Goal: Transaction & Acquisition: Purchase product/service

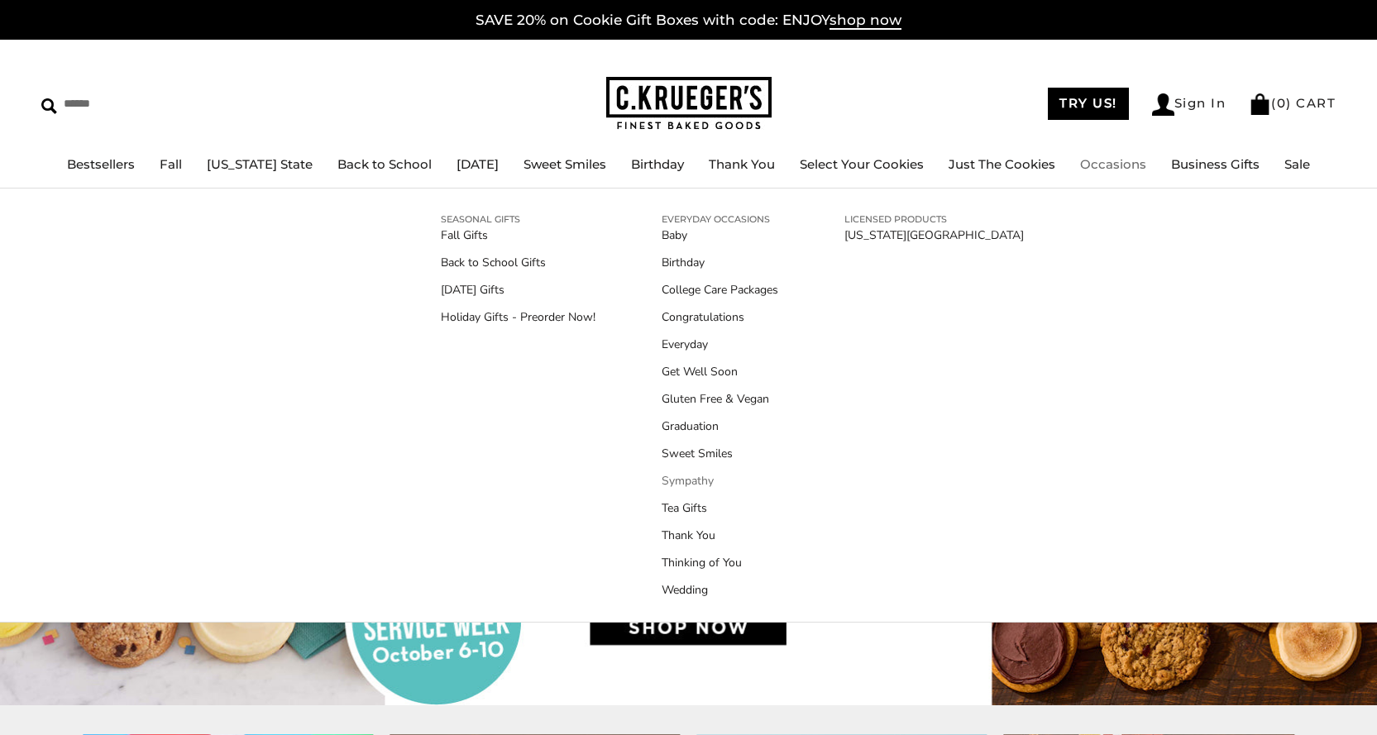
click at [694, 476] on link "Sympathy" at bounding box center [719, 480] width 117 height 17
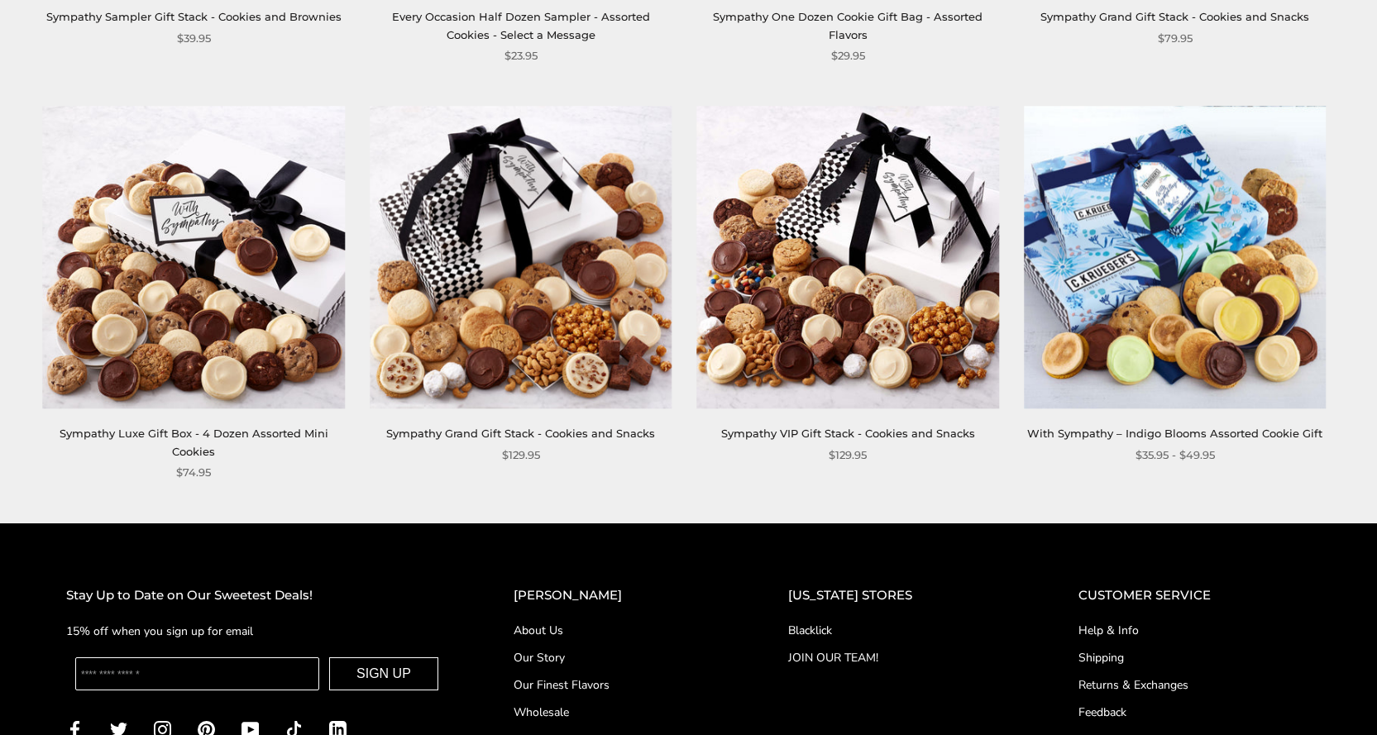
scroll to position [744, 0]
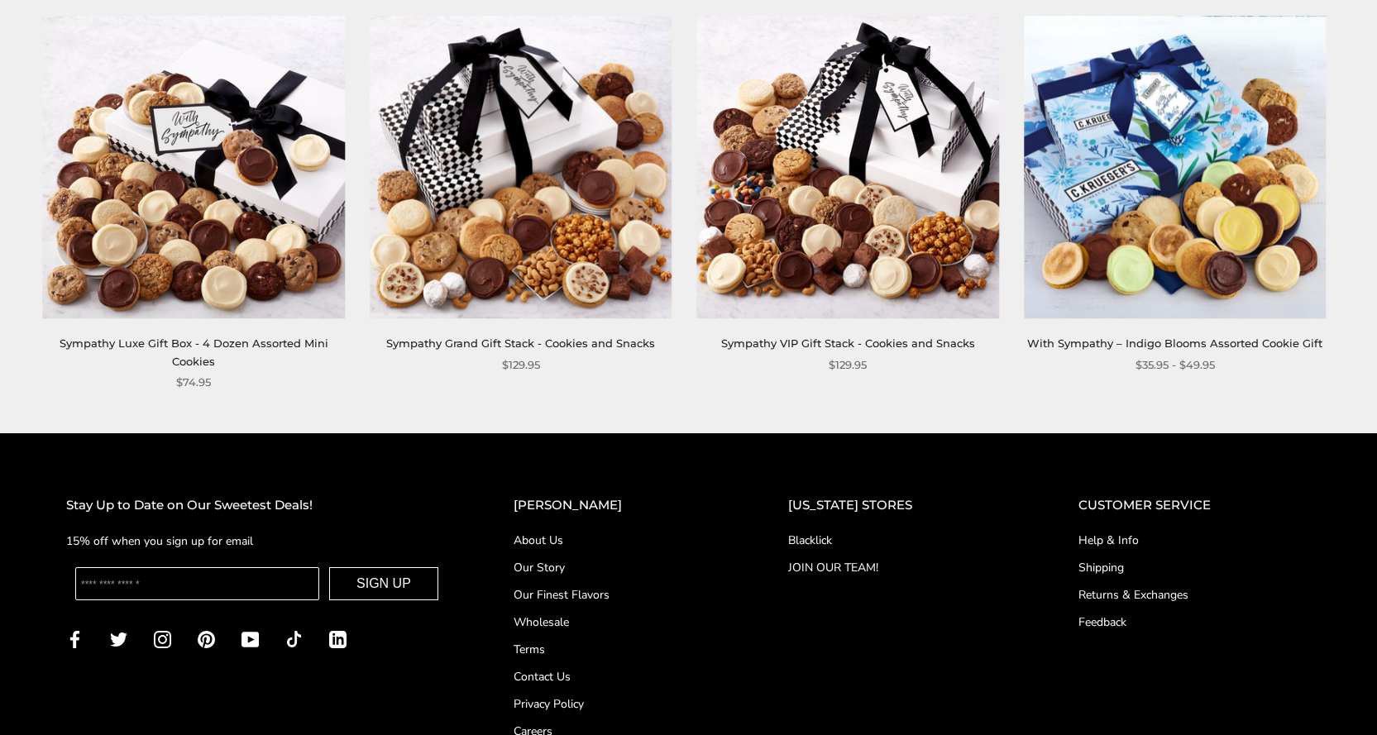
click at [1188, 223] on img at bounding box center [1175, 168] width 302 height 302
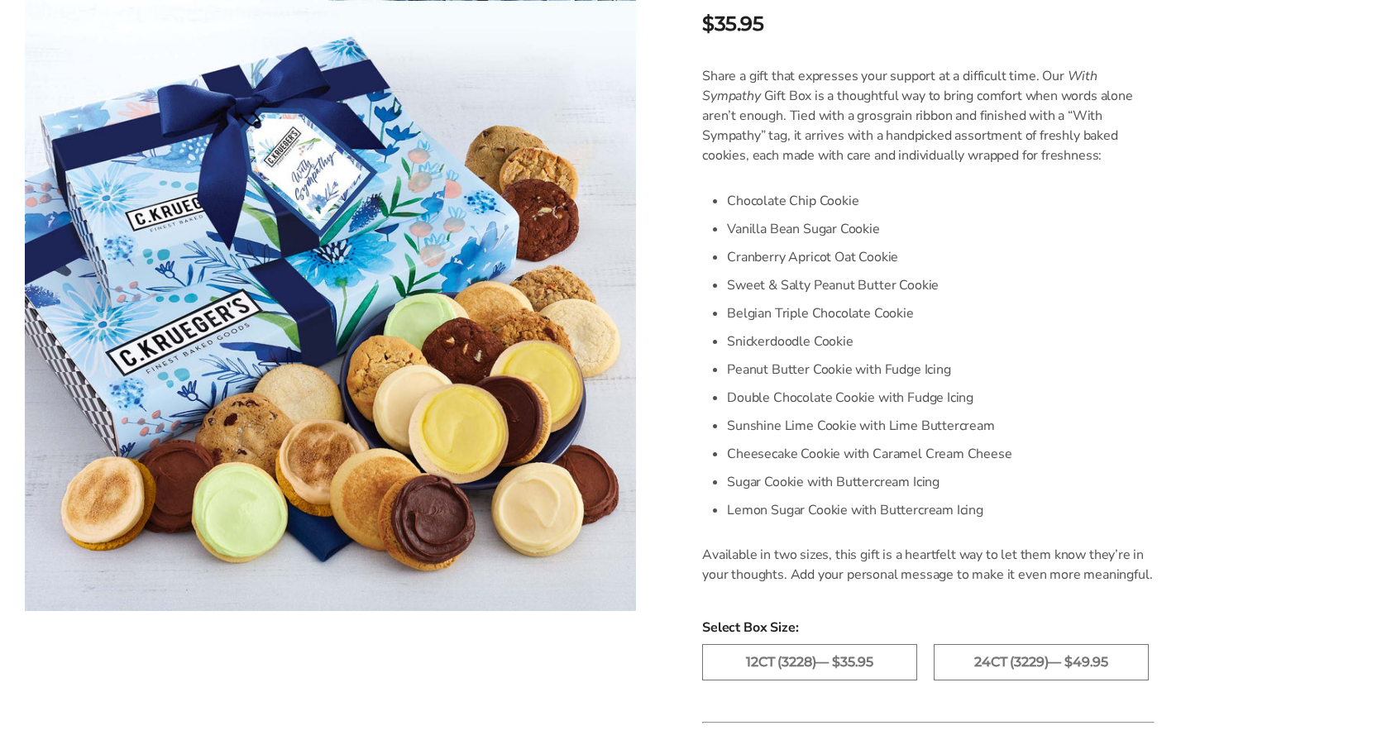
scroll to position [496, 0]
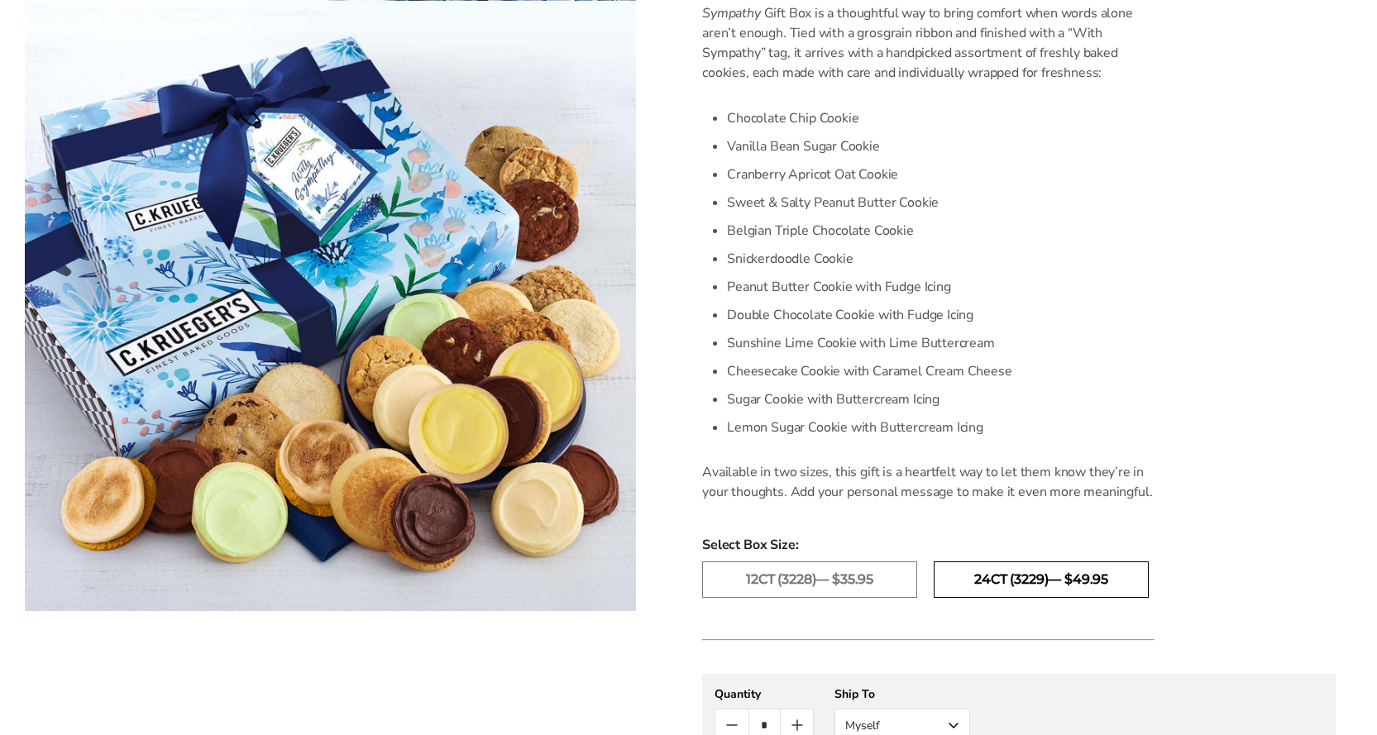
click at [1050, 586] on label "24ct (3229)— $49.95" at bounding box center [1040, 579] width 215 height 36
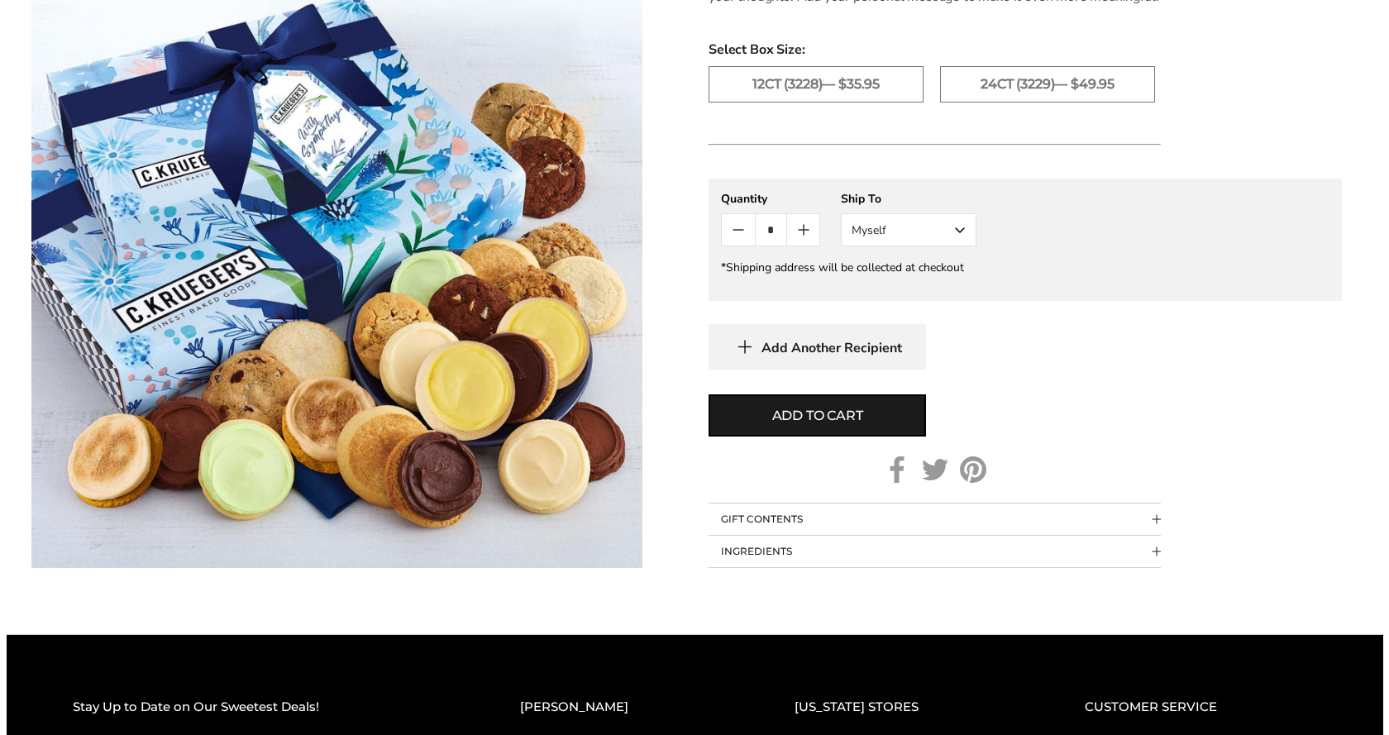
scroll to position [992, 0]
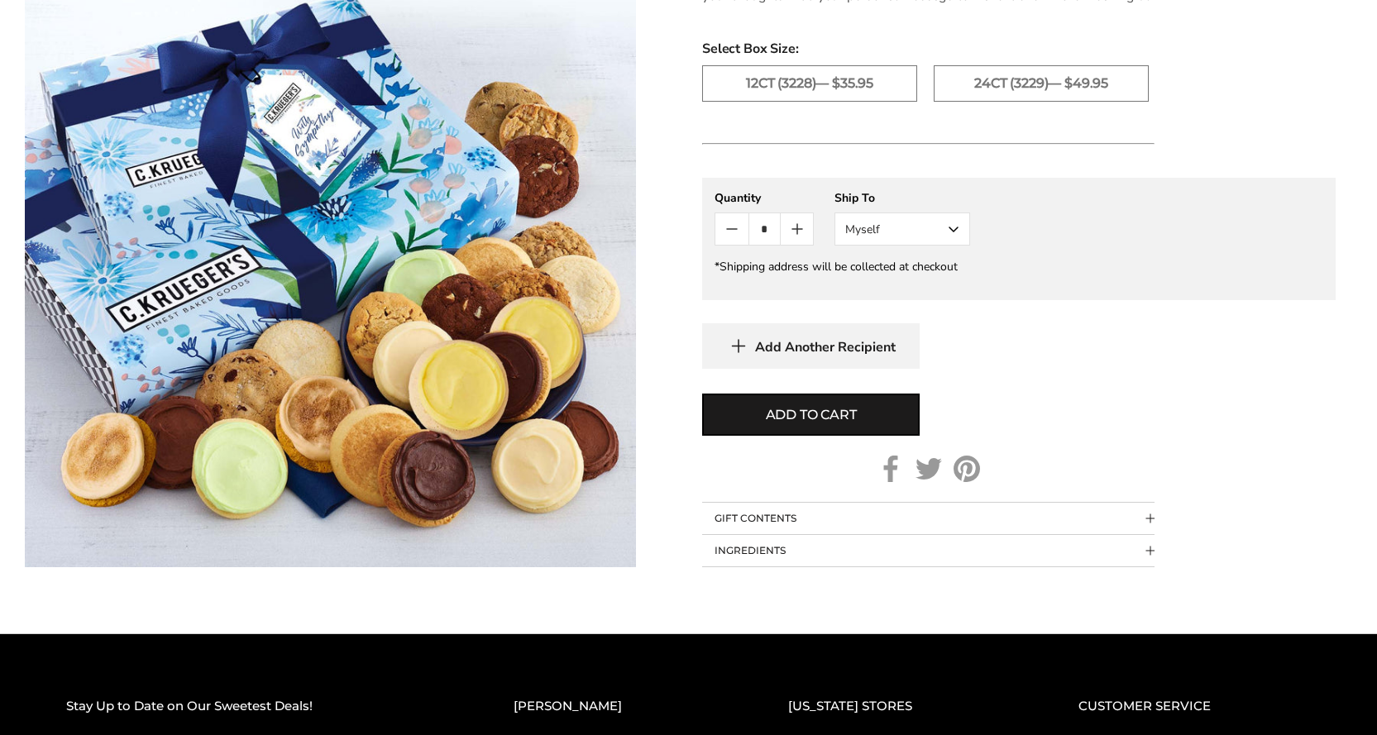
click at [805, 420] on span "Add to cart" at bounding box center [811, 415] width 91 height 20
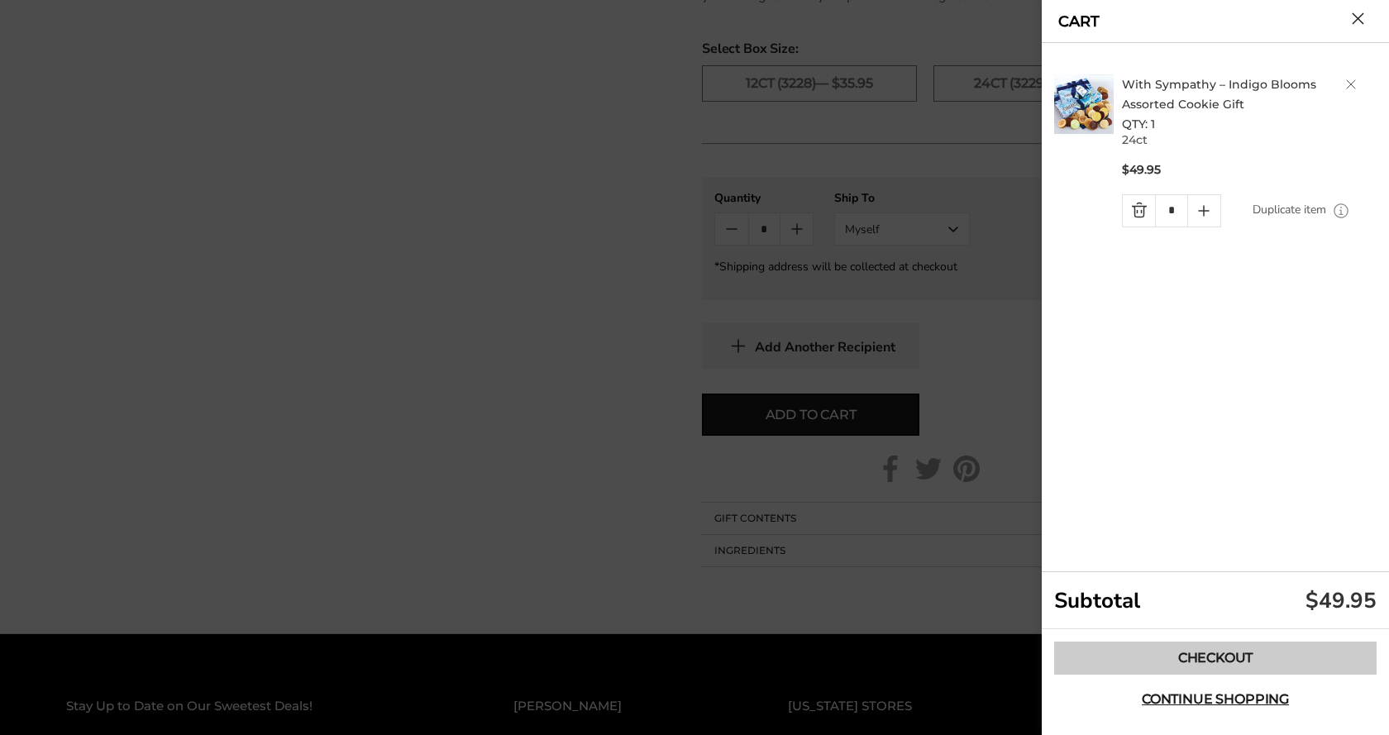
click at [1173, 663] on link "Checkout" at bounding box center [1215, 658] width 322 height 33
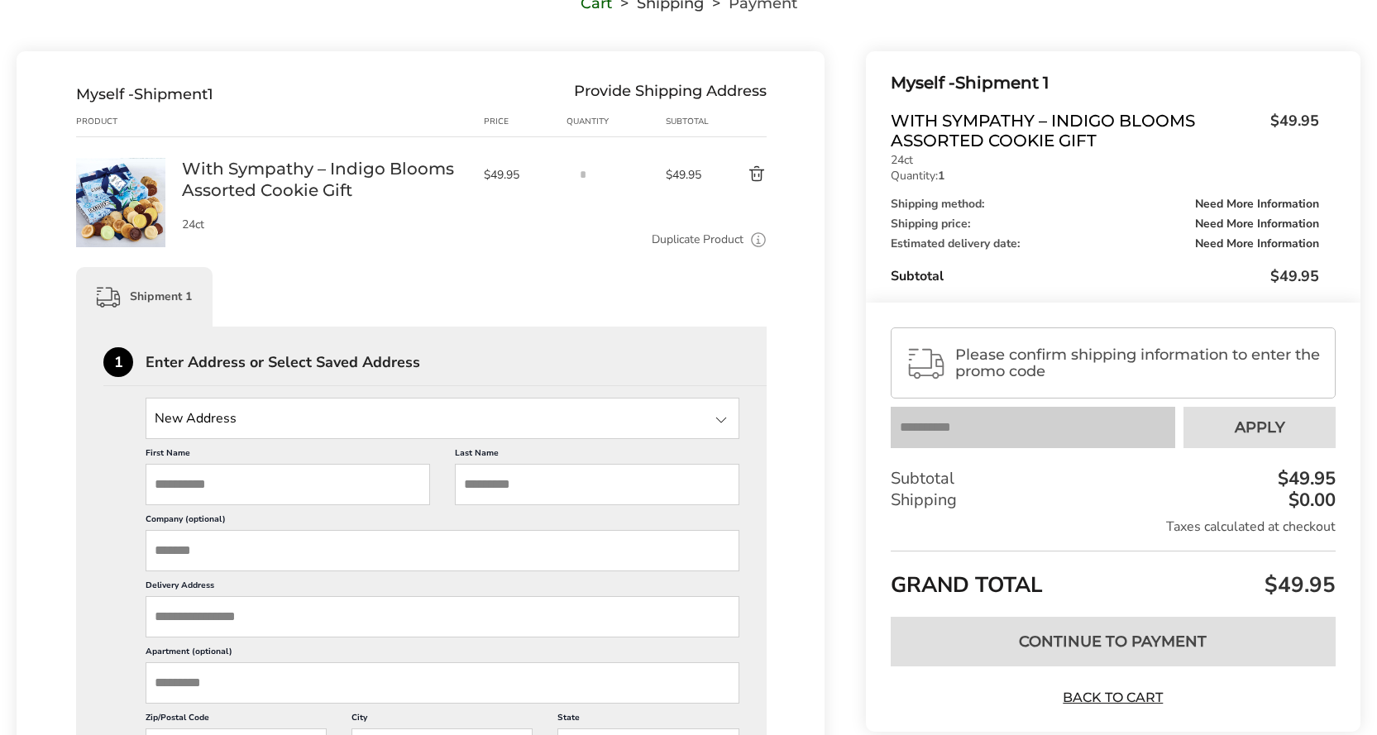
scroll to position [248, 0]
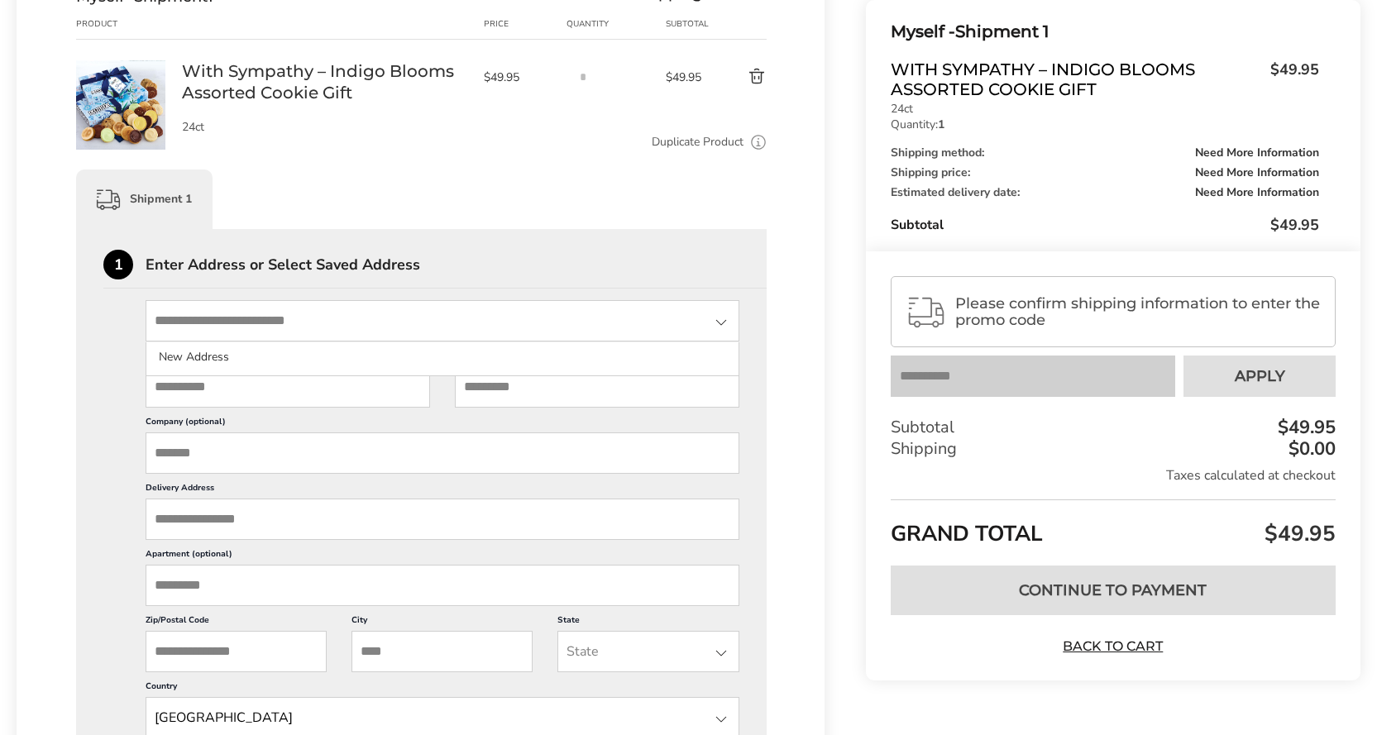
click at [415, 316] on input "State" at bounding box center [443, 320] width 594 height 41
type input "**********"
type input "*******"
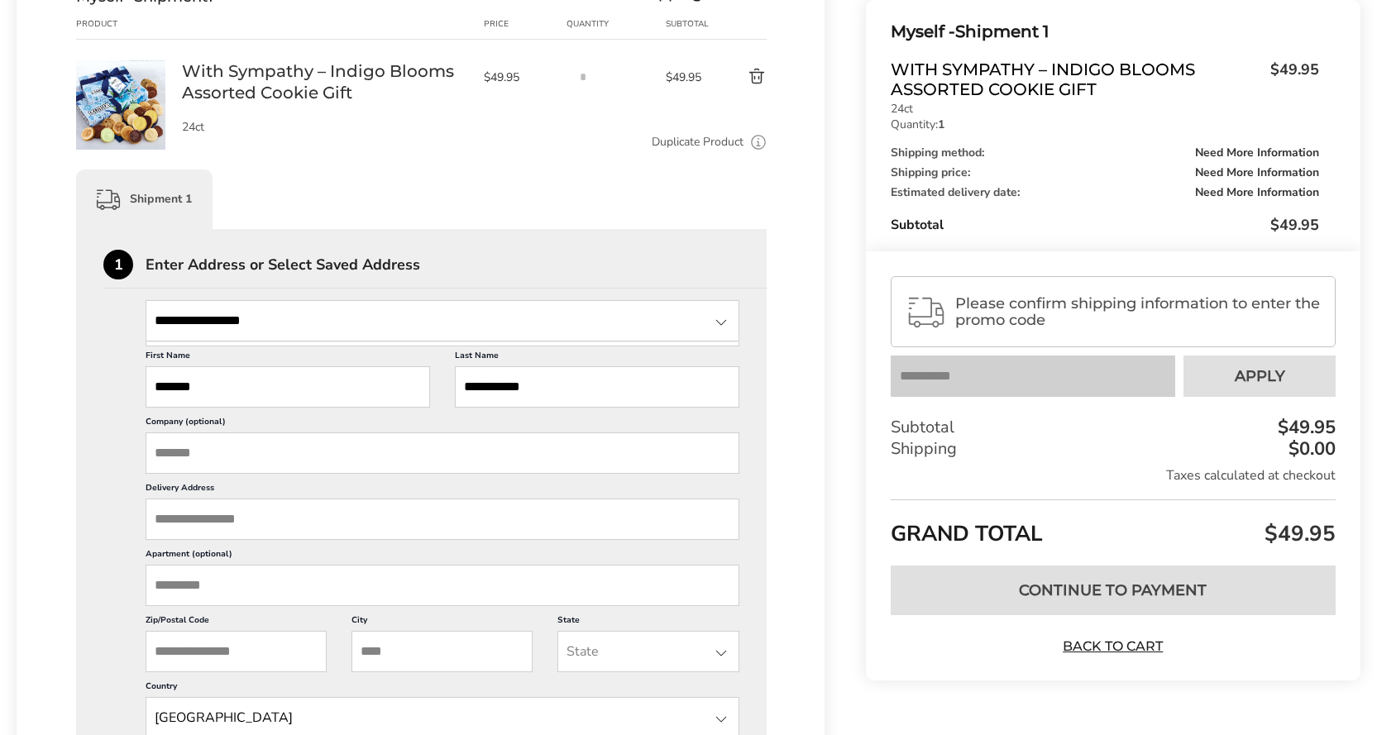
type input "**********"
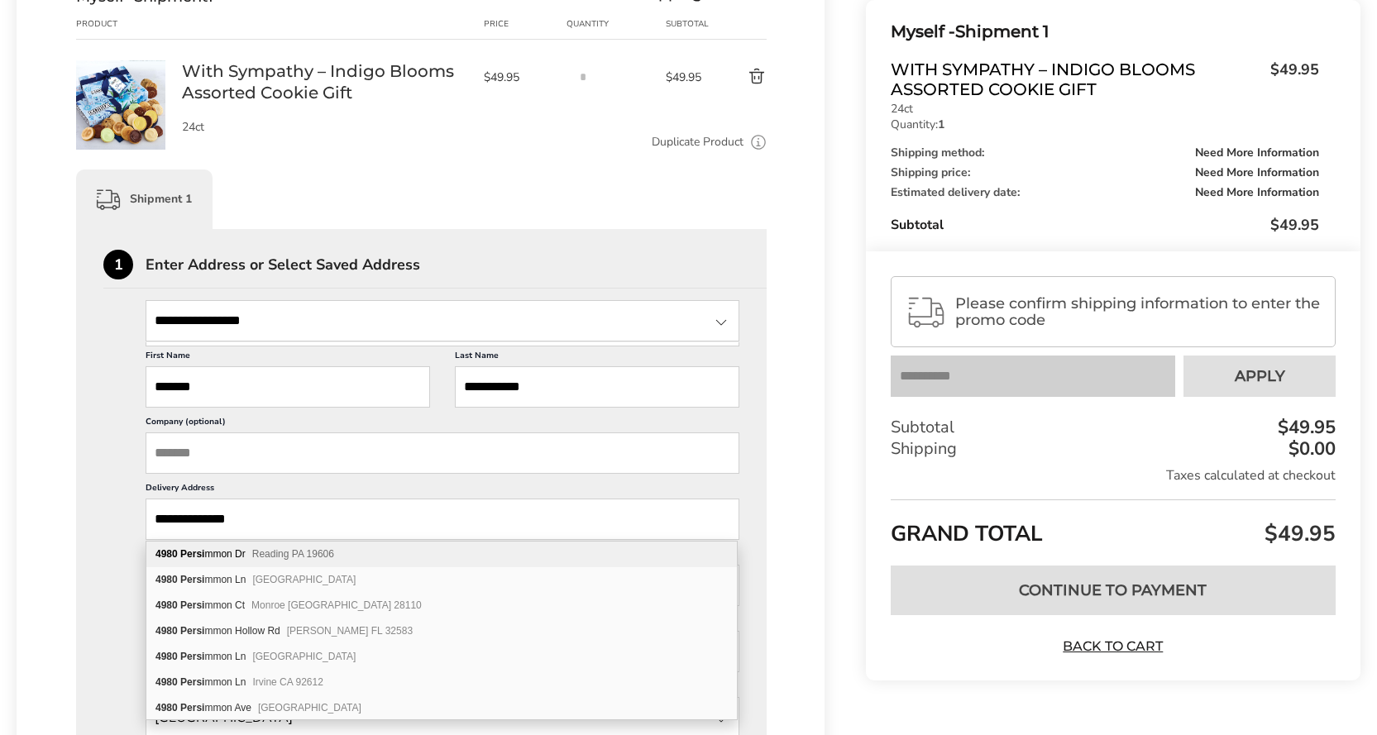
click at [214, 552] on div "4980 Persi mmon Dr Reading PA 19606" at bounding box center [441, 555] width 590 height 26
type input "**********"
type input "*******"
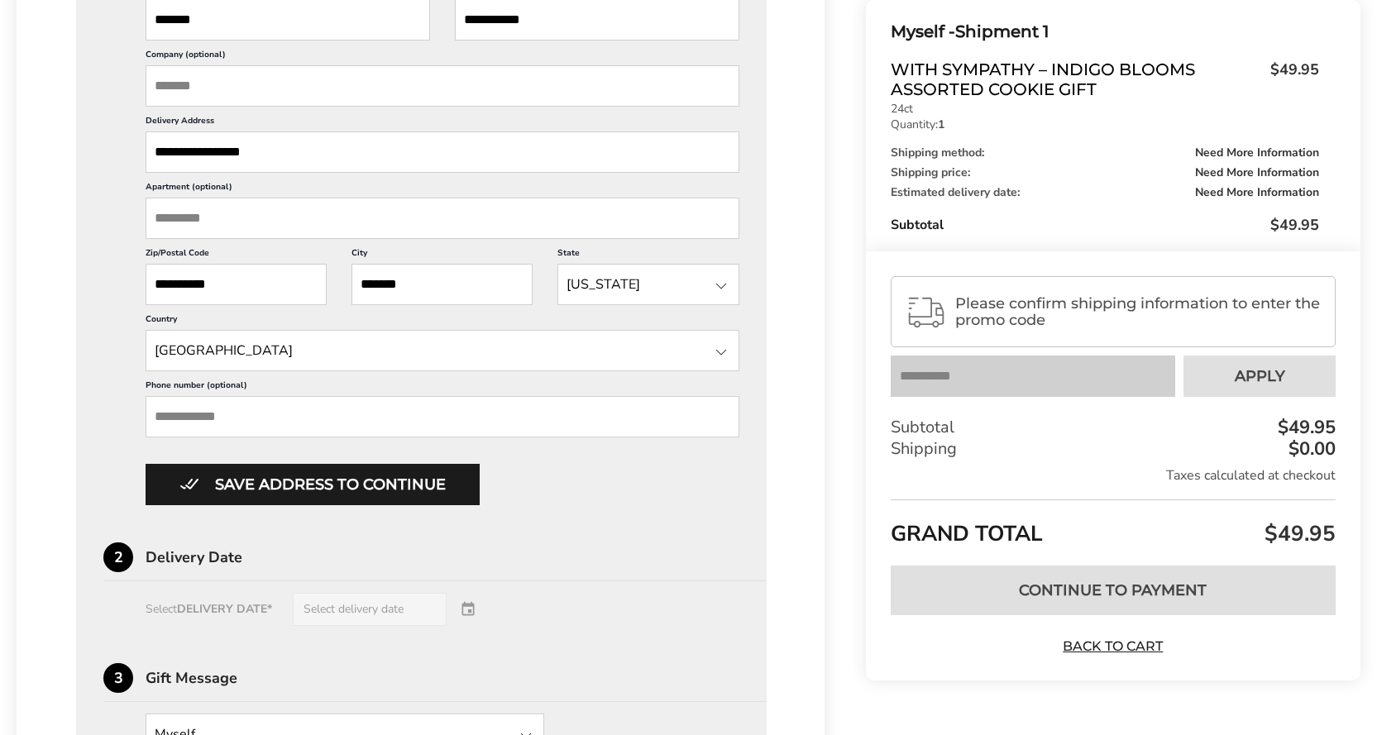
scroll to position [661, 0]
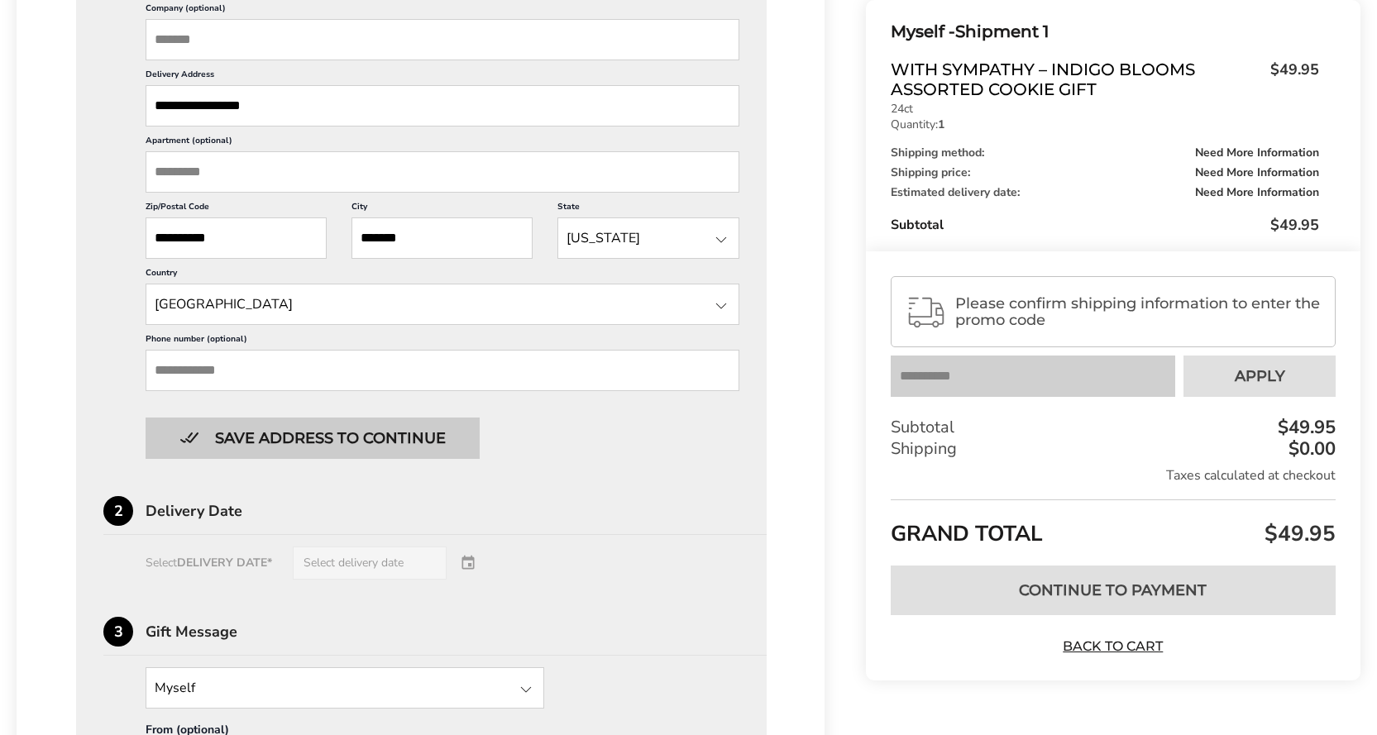
click at [322, 430] on button "Save address to continue" at bounding box center [313, 438] width 334 height 41
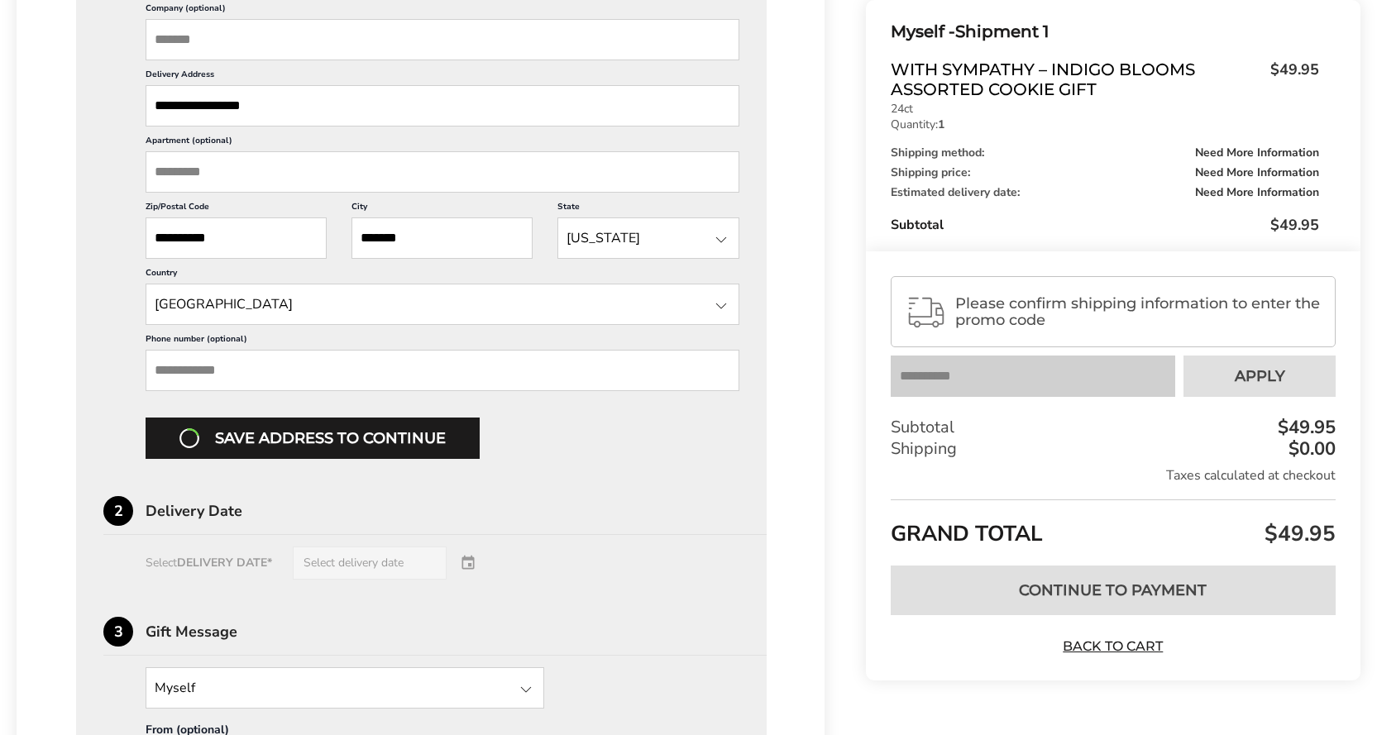
scroll to position [508, 0]
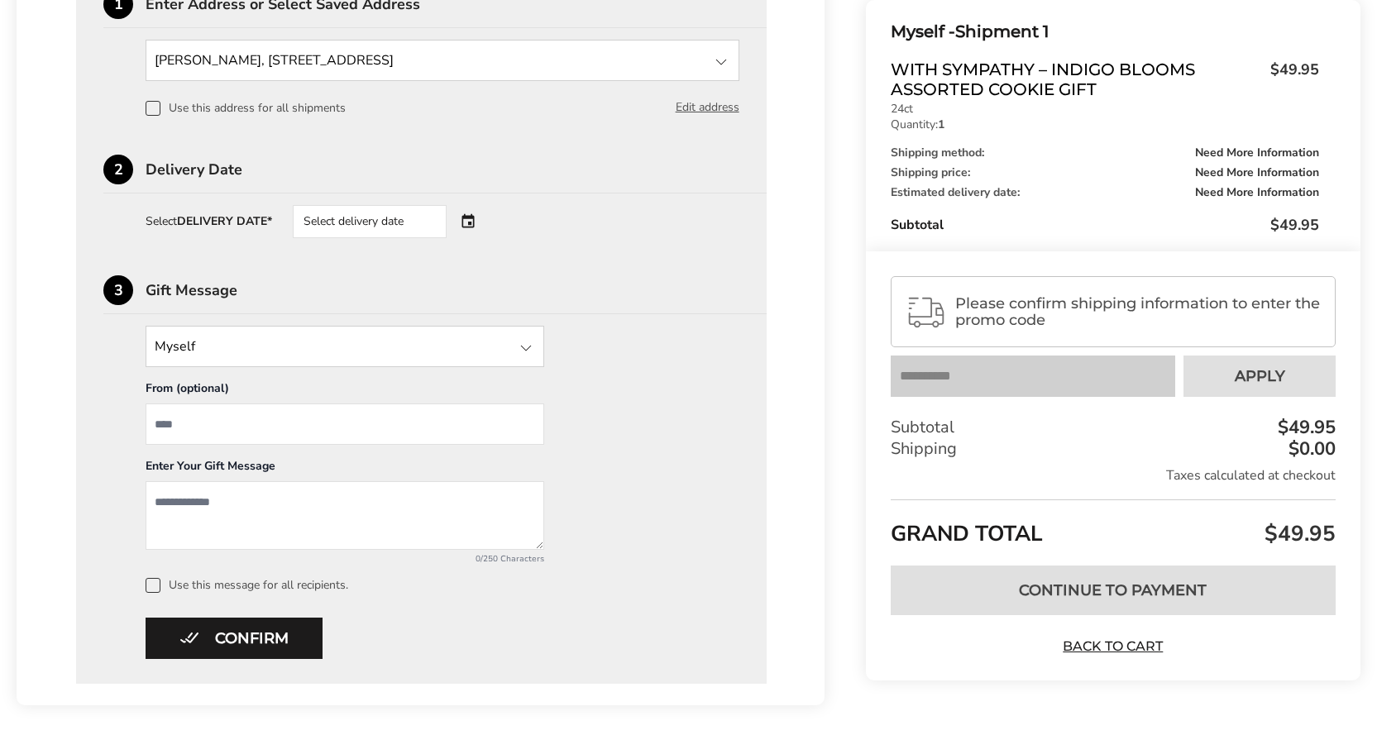
click at [475, 221] on div "Select delivery date" at bounding box center [393, 221] width 200 height 33
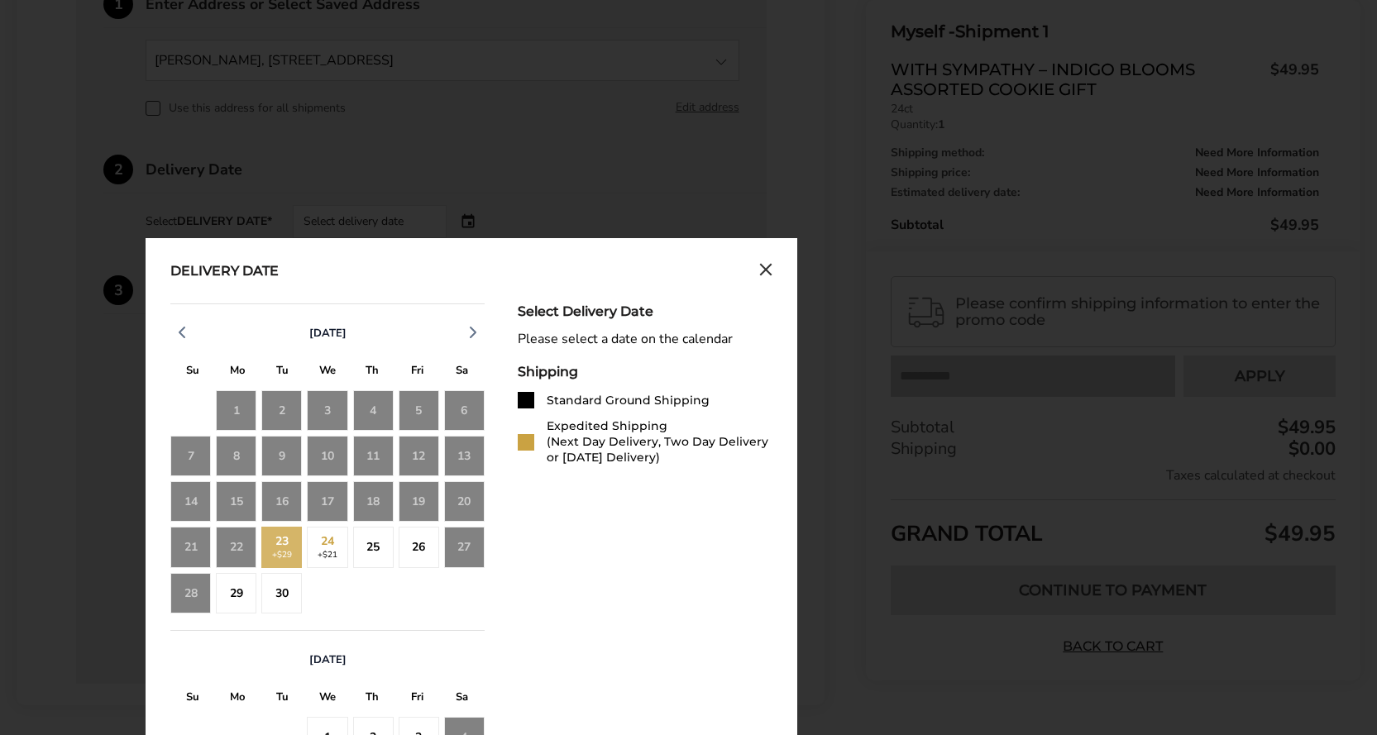
click at [279, 558] on div "23 +$29" at bounding box center [281, 547] width 41 height 41
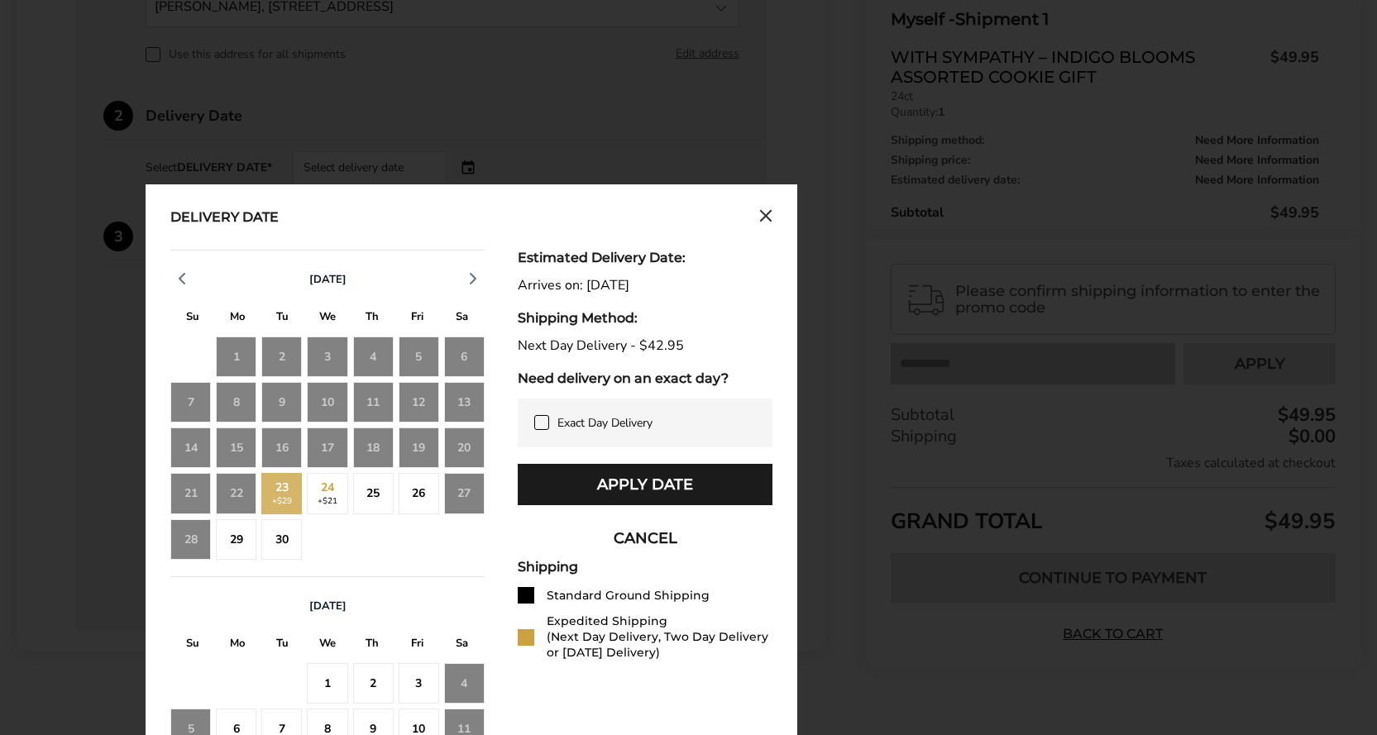
scroll to position [674, 0]
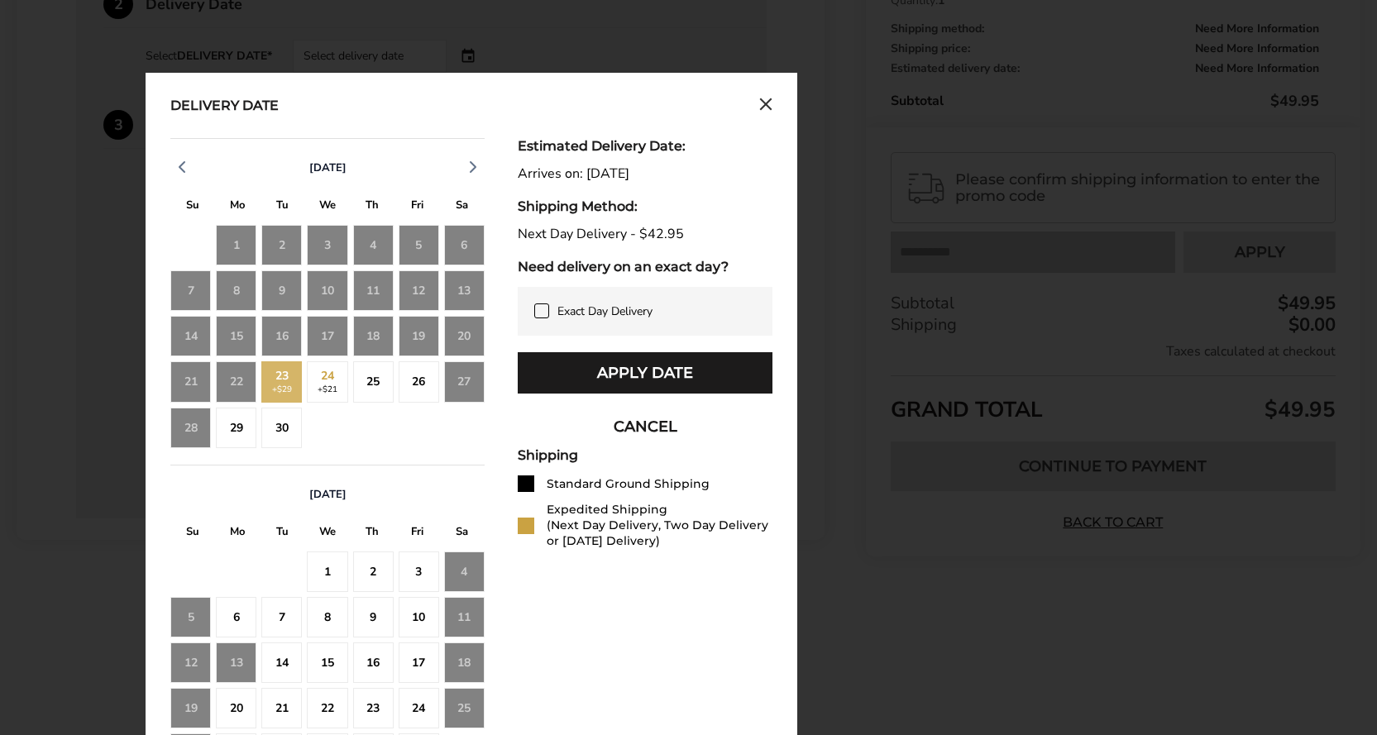
click at [284, 387] on div "23 +$29" at bounding box center [281, 381] width 41 height 41
click at [240, 380] on div "22" at bounding box center [236, 381] width 41 height 41
click at [277, 383] on div "23 +$29" at bounding box center [281, 381] width 41 height 41
click at [571, 227] on div "Next Day Delivery - $42.95" at bounding box center [645, 235] width 255 height 16
click at [542, 309] on icon at bounding box center [541, 310] width 13 height 13
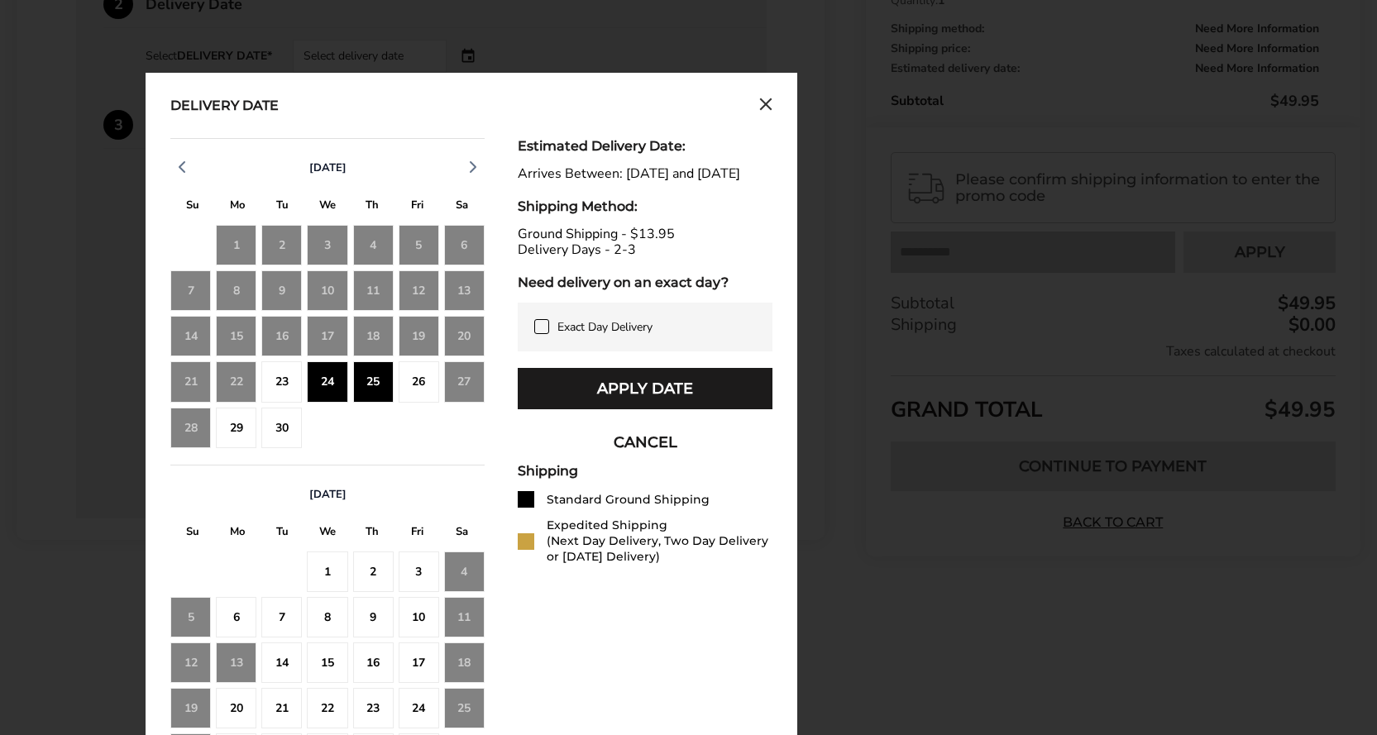
click at [562, 238] on div "Estimated Delivery Date: Arrives Between: Sep 24, 2025 and Sep 25, 2025 Shippin…" at bounding box center [645, 464] width 255 height 652
click at [537, 333] on icon at bounding box center [541, 326] width 13 height 13
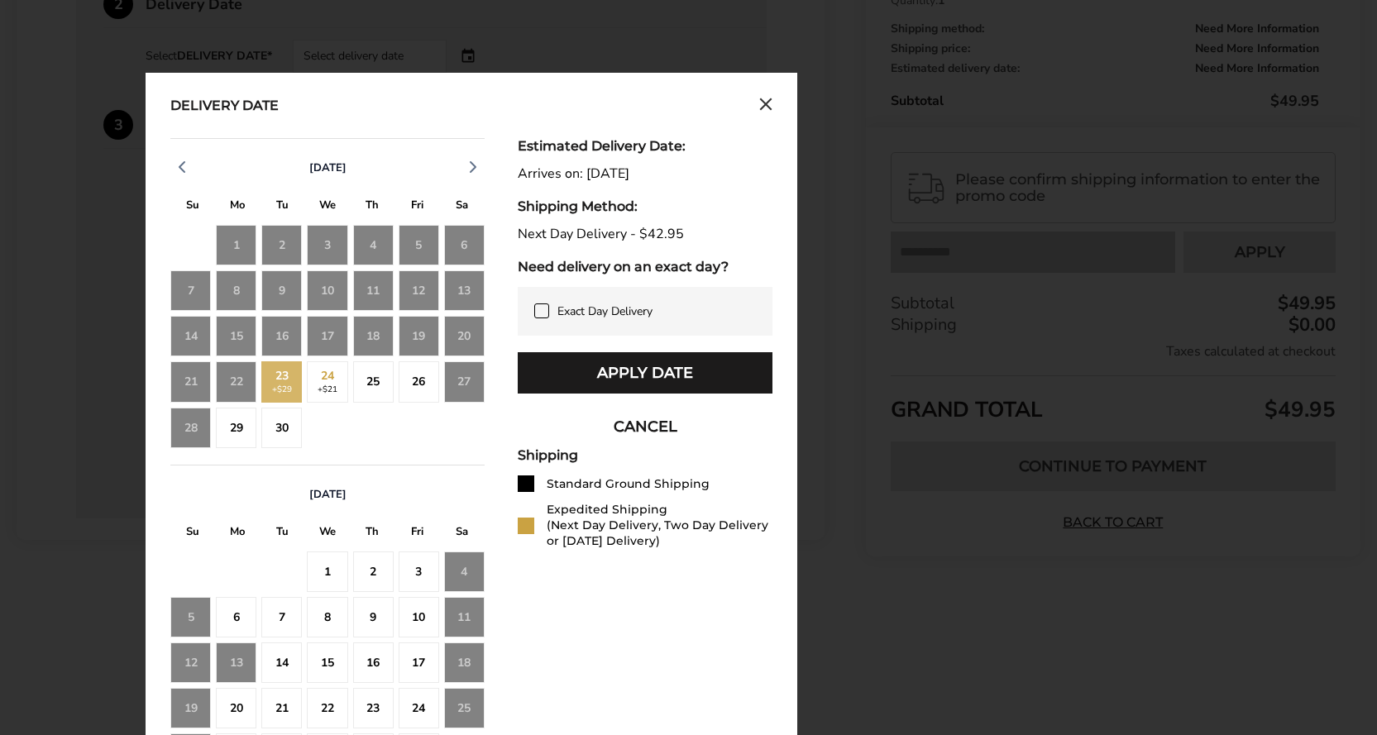
click at [559, 232] on div "Next Day Delivery - $42.95" at bounding box center [645, 235] width 255 height 16
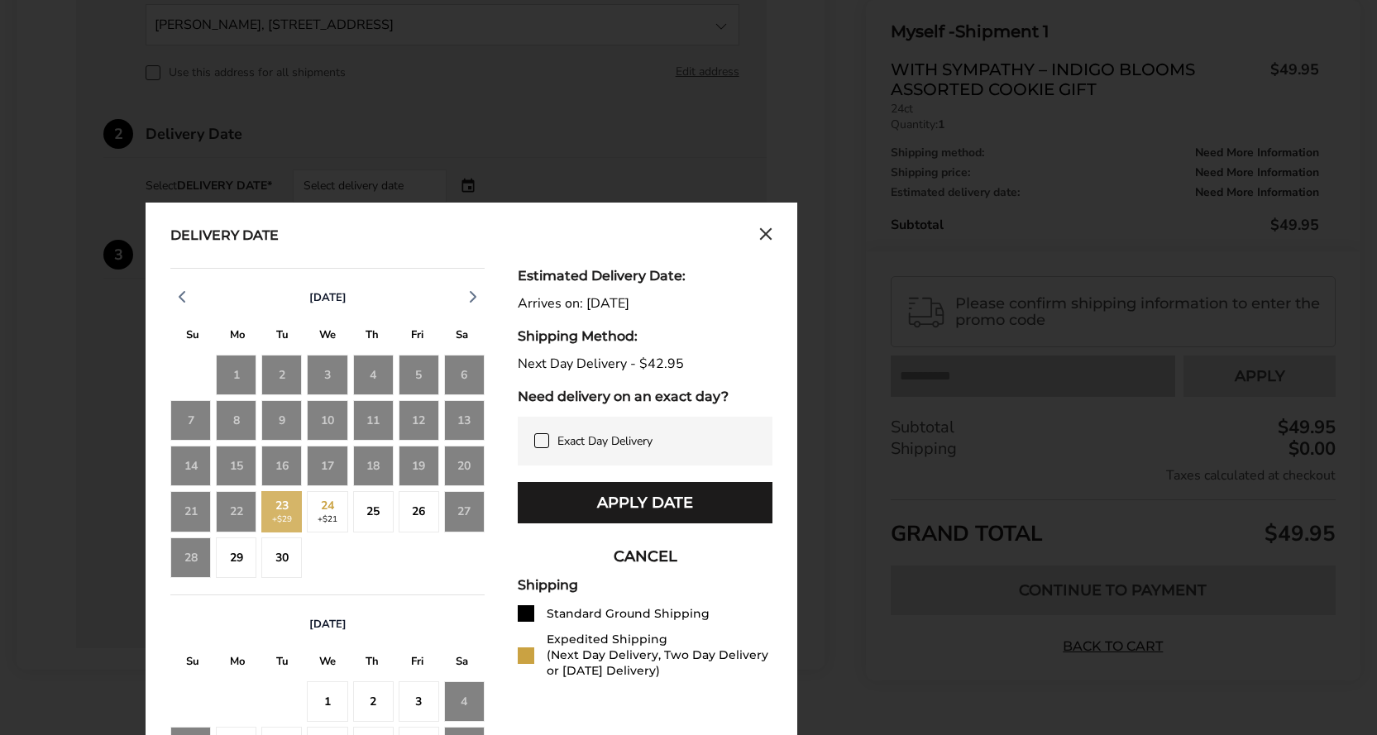
scroll to position [754, 0]
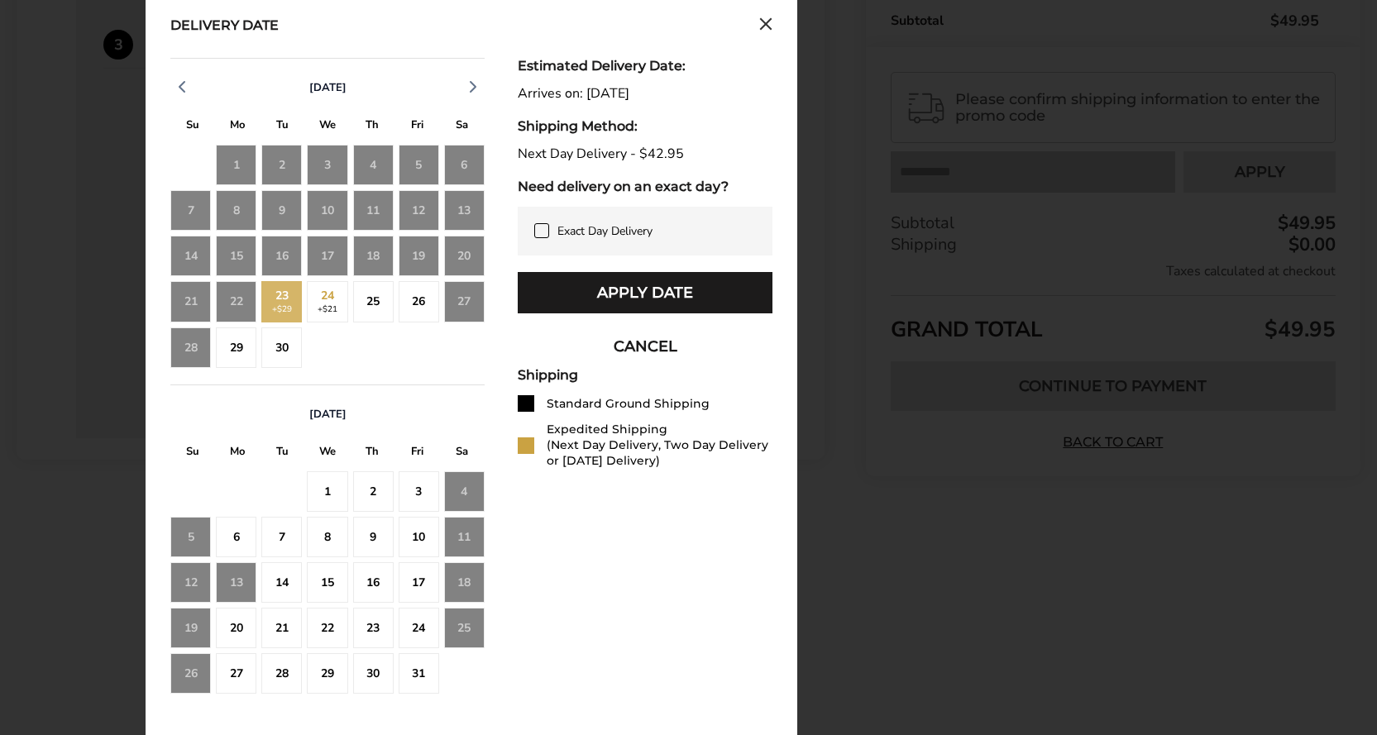
click at [540, 229] on icon at bounding box center [541, 230] width 13 height 13
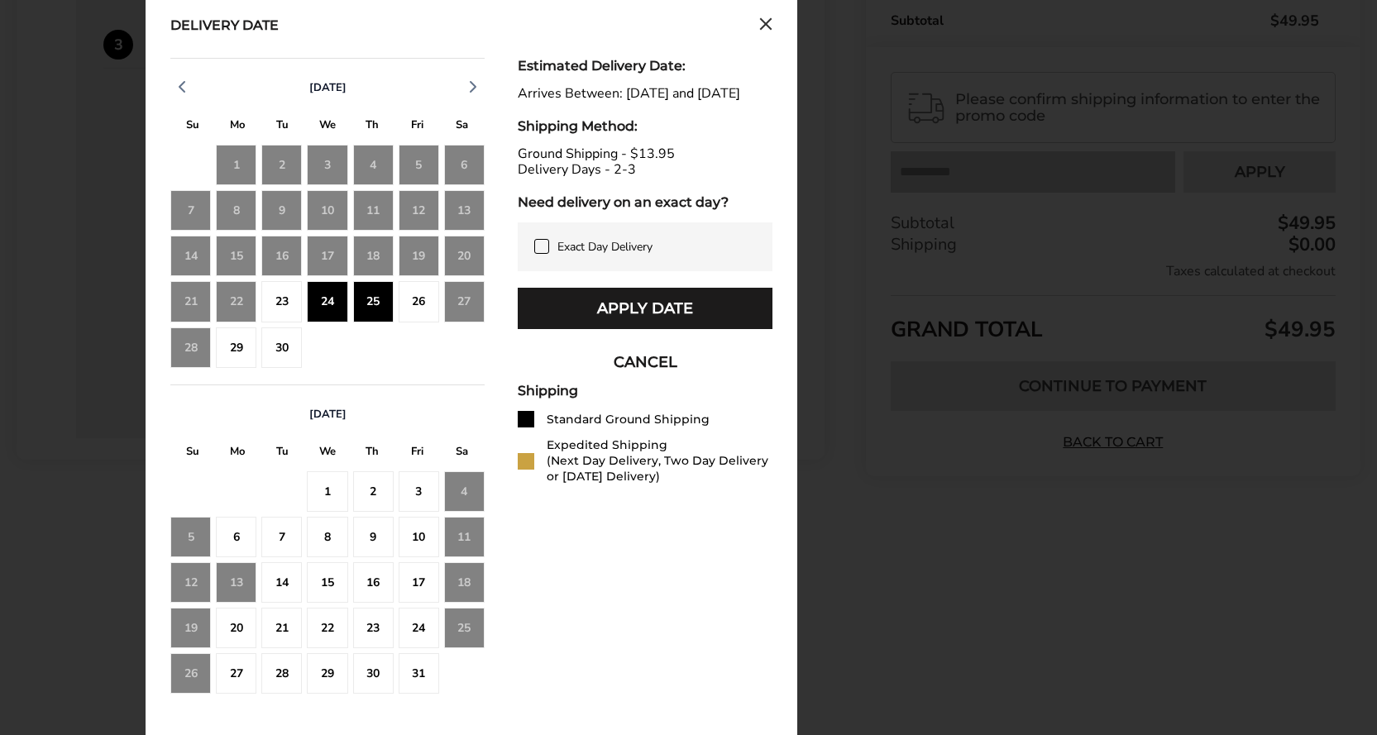
click at [228, 292] on div "22" at bounding box center [236, 301] width 41 height 41
click at [193, 294] on div "21" at bounding box center [190, 301] width 41 height 41
click at [470, 253] on div "20" at bounding box center [464, 256] width 41 height 41
click at [184, 297] on div "21" at bounding box center [190, 301] width 41 height 41
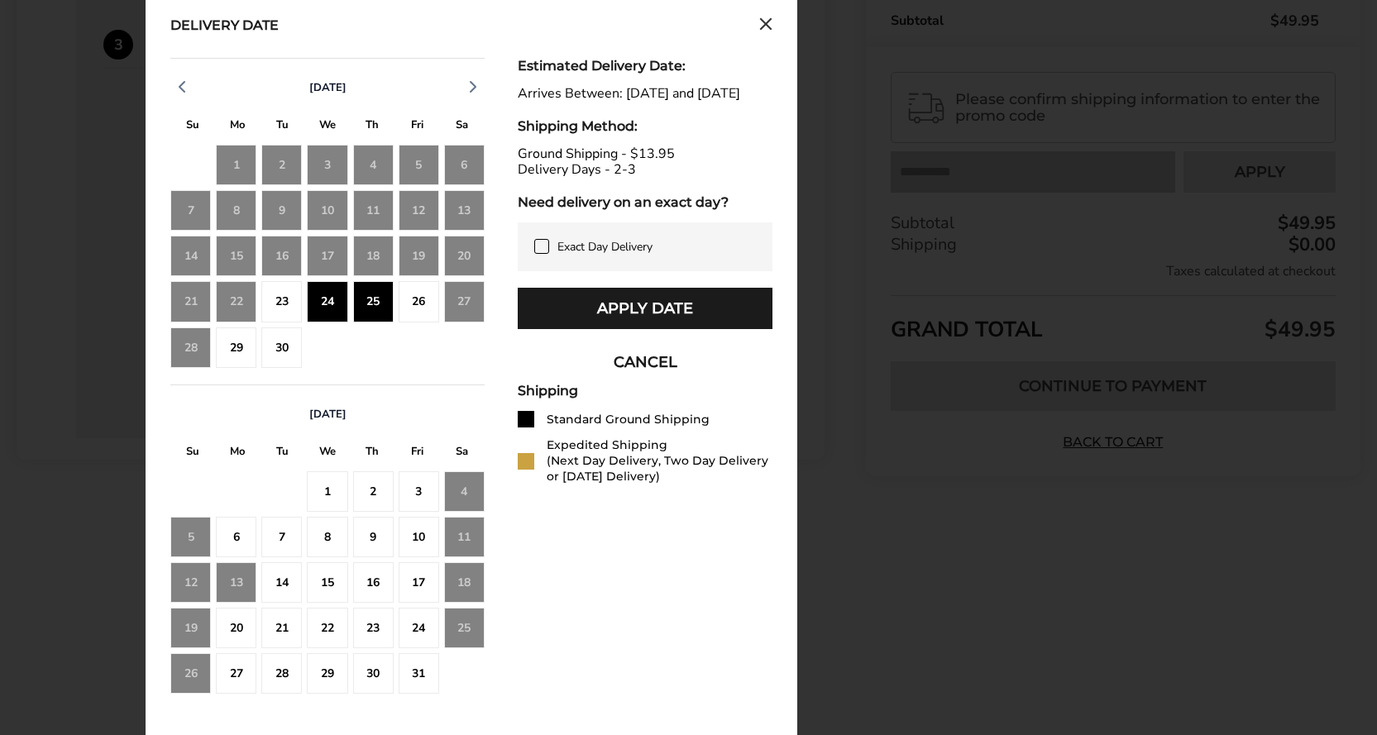
click at [184, 297] on div "21" at bounding box center [190, 301] width 41 height 41
click at [547, 253] on icon at bounding box center [541, 246] width 13 height 13
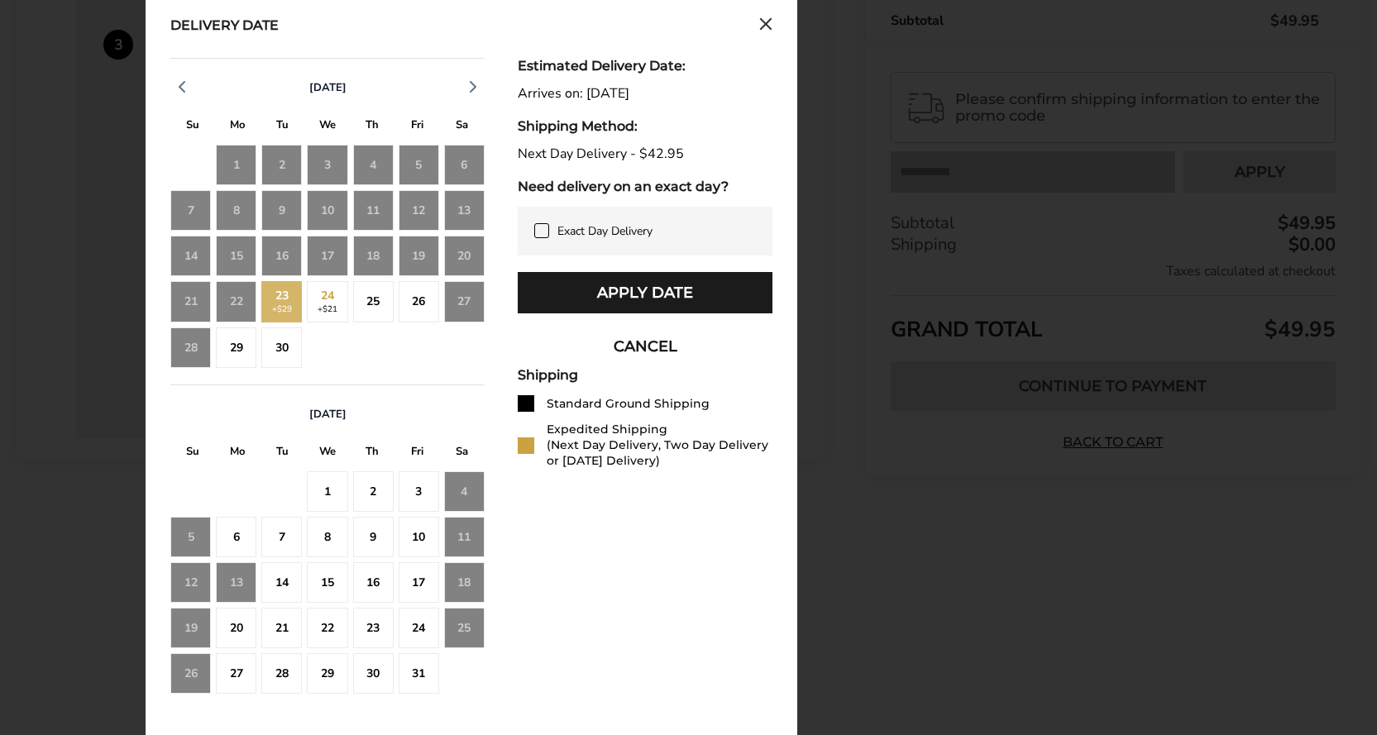
click at [575, 154] on div "Next Day Delivery - $42.95" at bounding box center [645, 154] width 255 height 16
click at [282, 298] on div "23 +$29" at bounding box center [281, 301] width 41 height 41
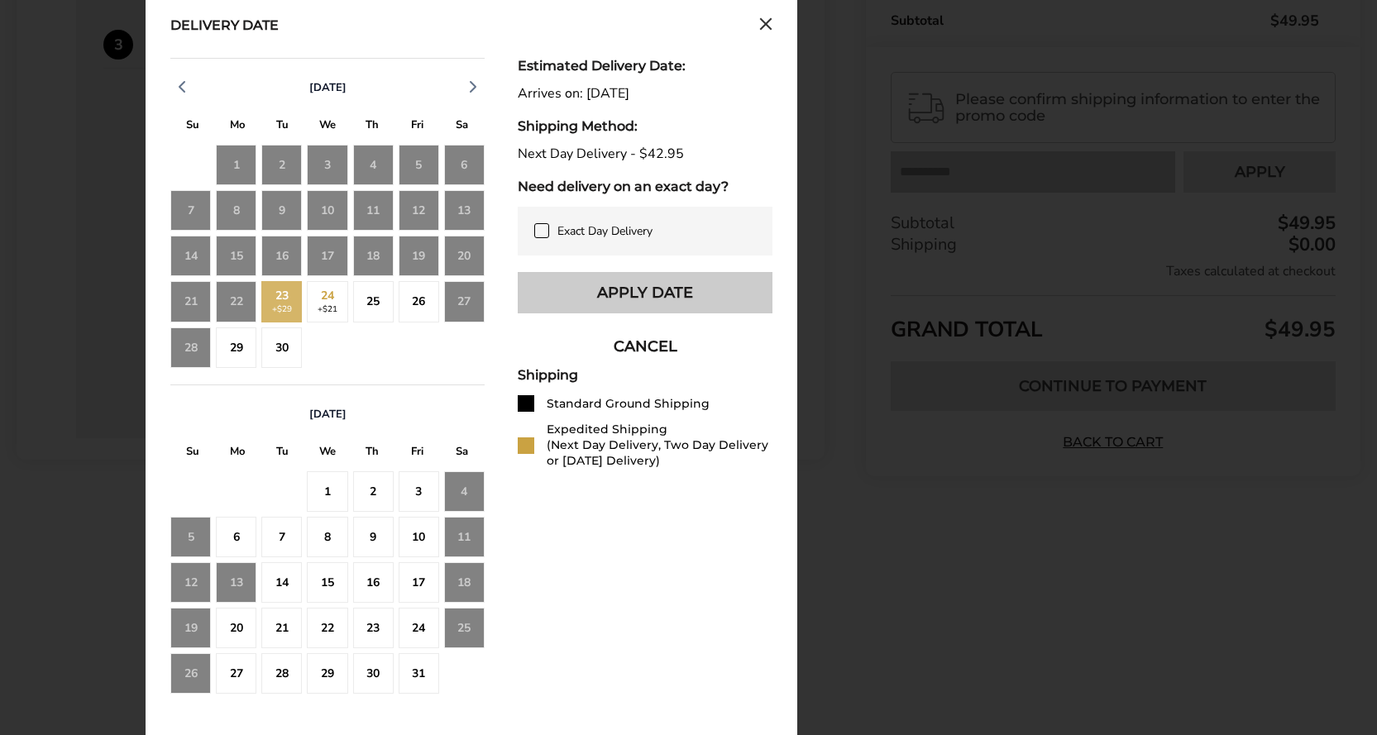
click at [604, 297] on button "Apply Date" at bounding box center [645, 292] width 255 height 41
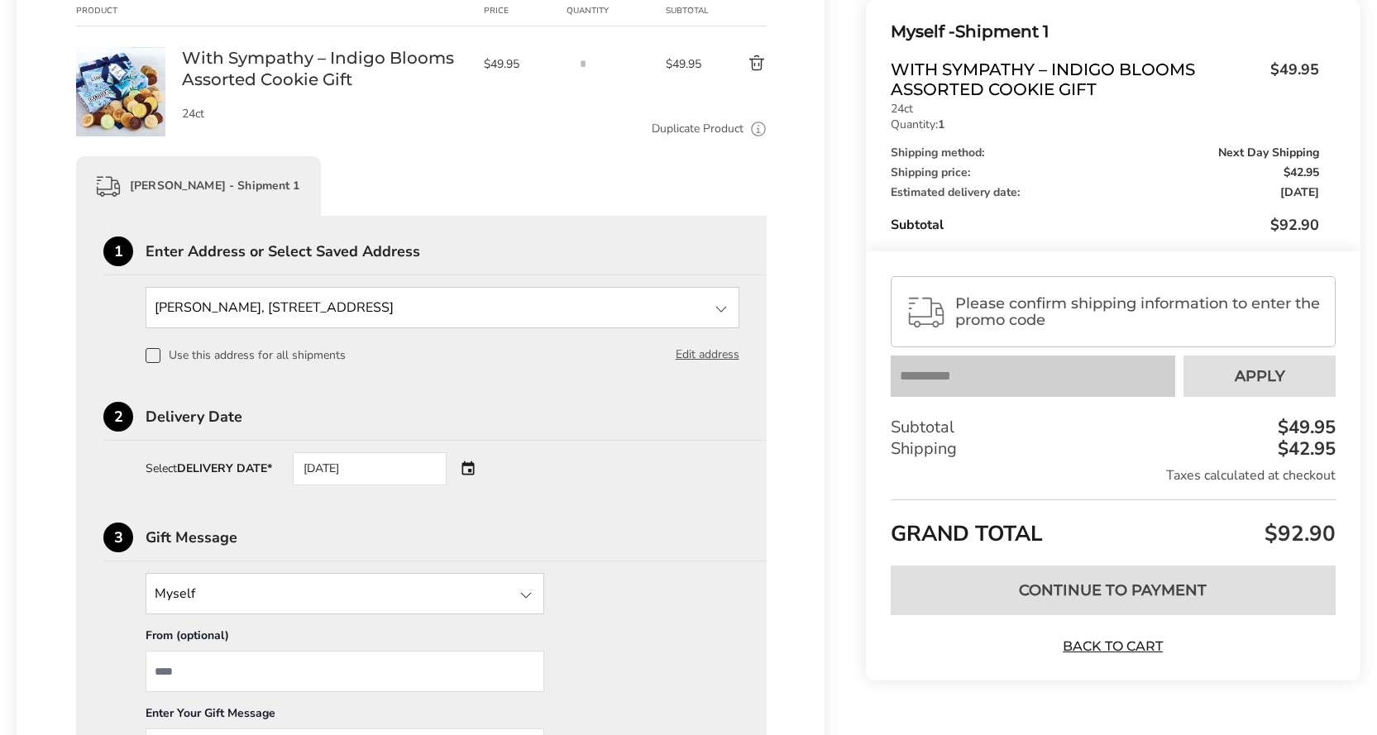
scroll to position [0, 0]
